Goal: Check status

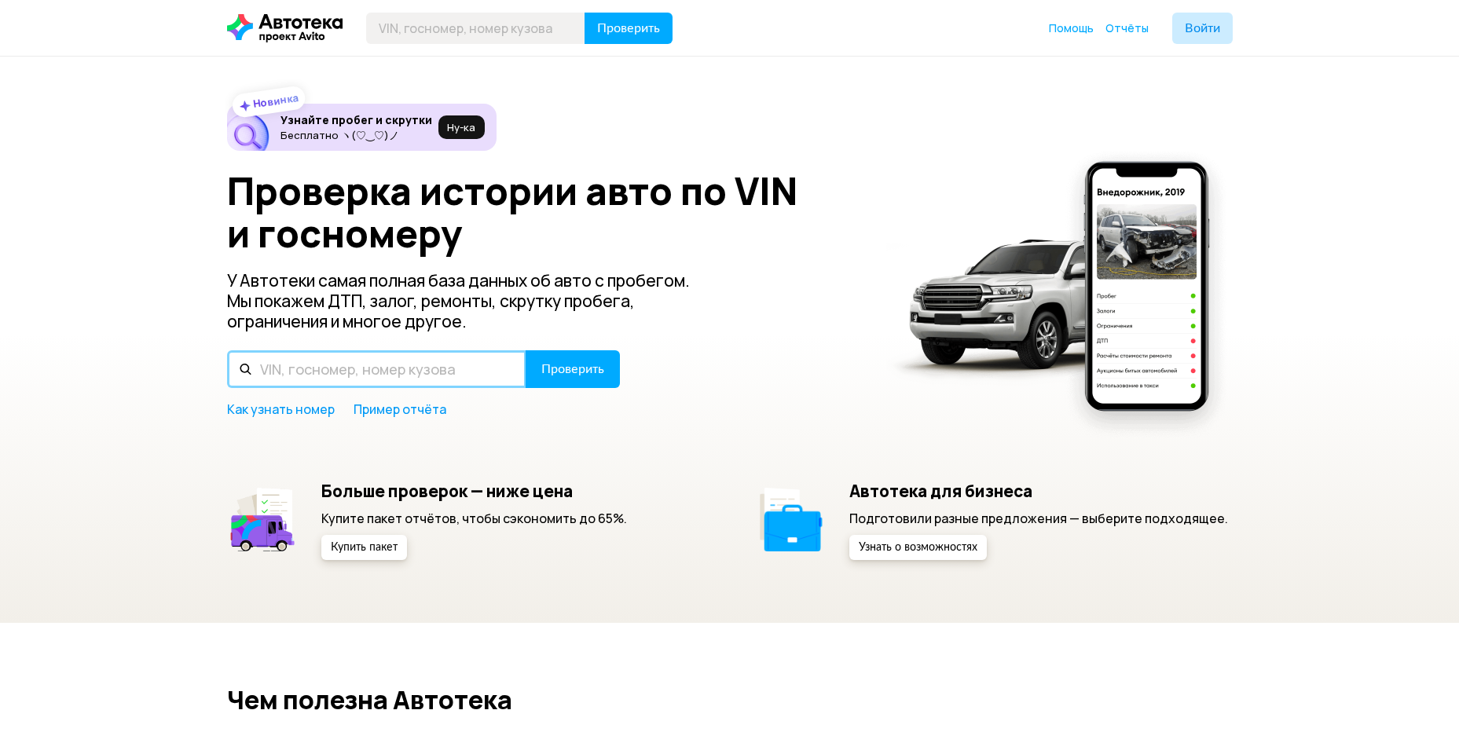
paste input "[US_VEHICLE_IDENTIFICATION_NUMBER]"
type input "[US_VEHICLE_IDENTIFICATION_NUMBER]"
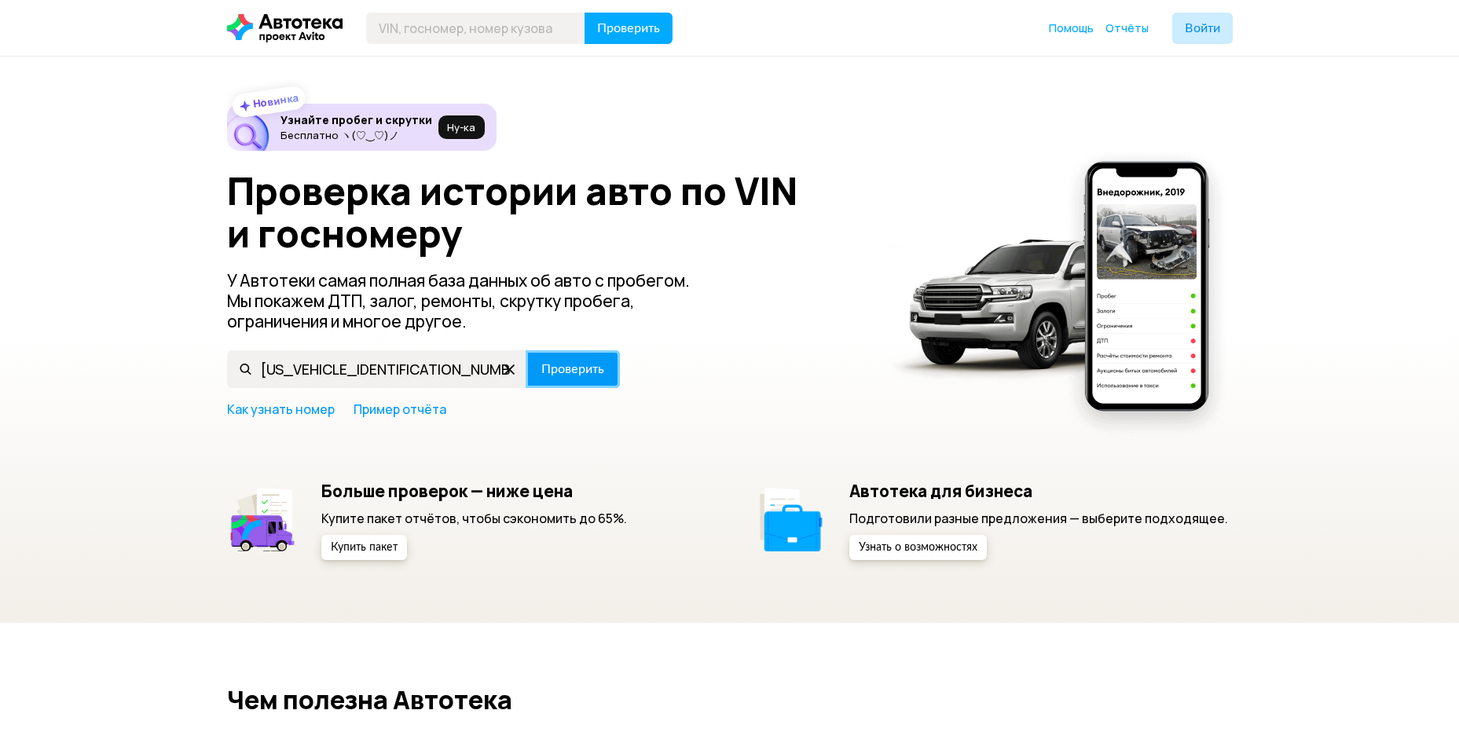
click at [571, 366] on span "Проверить" at bounding box center [572, 369] width 63 height 13
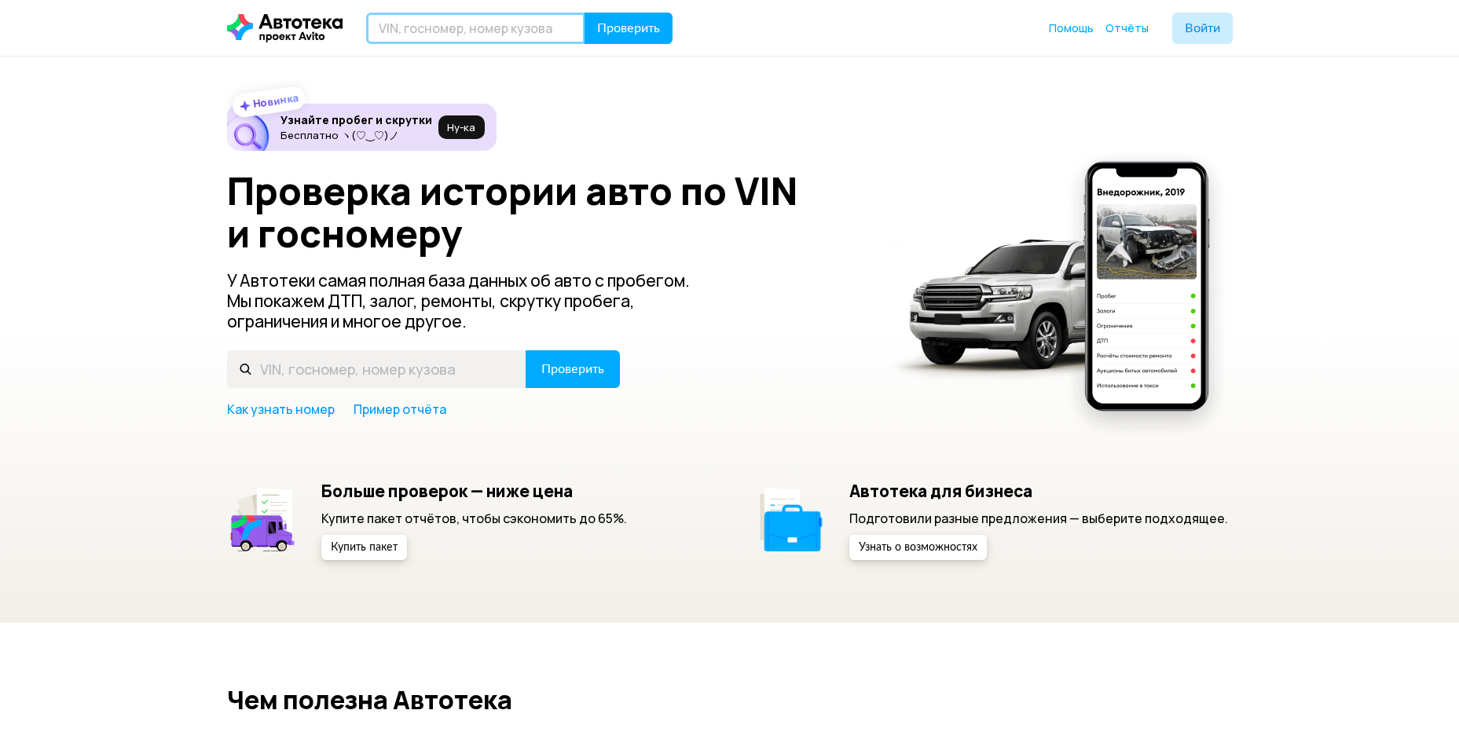
paste input "[US_VEHICLE_IDENTIFICATION_NUMBER]"
type input "[US_VEHICLE_IDENTIFICATION_NUMBER]"
click at [628, 30] on span "Проверить" at bounding box center [628, 28] width 63 height 13
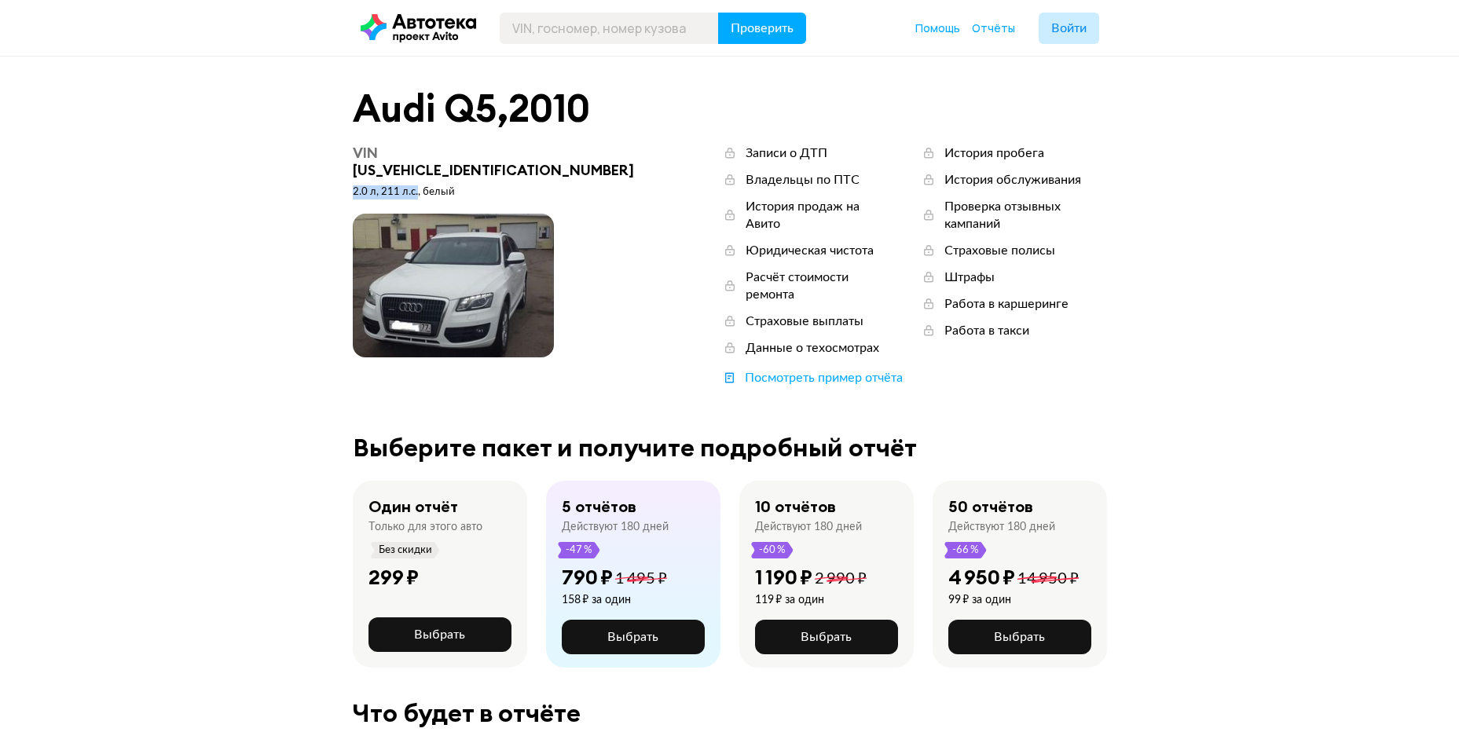
drag, startPoint x: 347, startPoint y: 174, endPoint x: 415, endPoint y: 173, distance: 68.4
